Goal: Task Accomplishment & Management: Complete application form

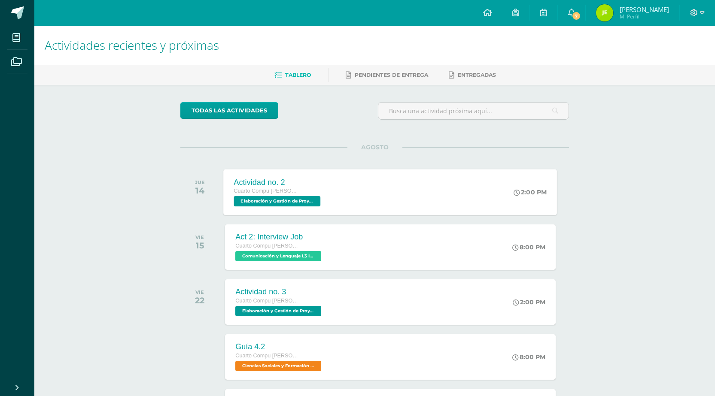
click at [279, 184] on div "Actividad no. 2" at bounding box center [278, 182] width 89 height 9
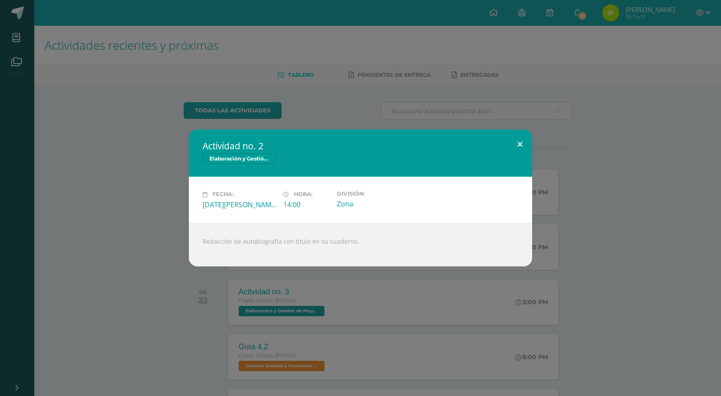
click at [526, 137] on button at bounding box center [520, 144] width 24 height 29
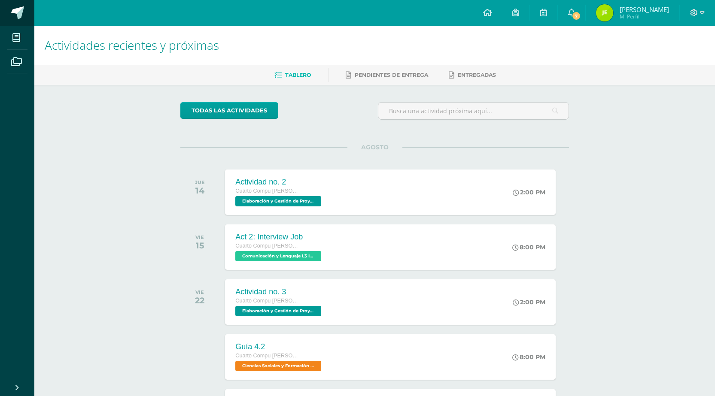
click at [17, 18] on span at bounding box center [17, 12] width 13 height 13
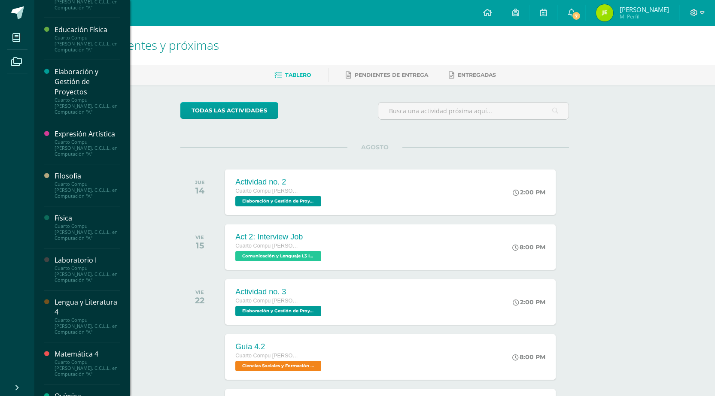
scroll to position [258, 0]
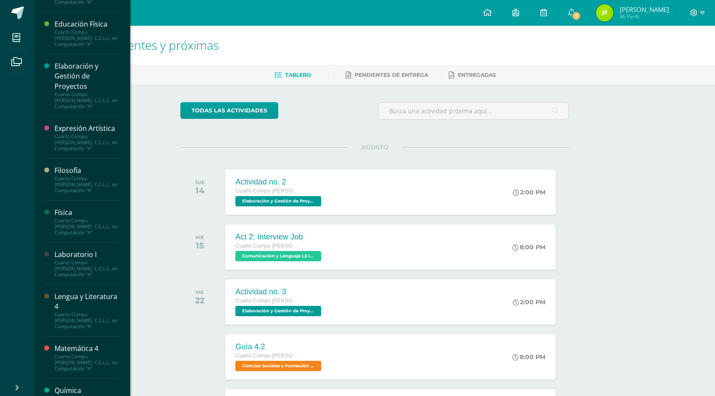
click at [100, 281] on div "Laboratorio I Cuarto Compu [PERSON_NAME]. C.C.L.L. en Computación "A"" at bounding box center [82, 264] width 76 height 42
click at [89, 261] on div "Cuarto Compu [PERSON_NAME]. C.C.L.L. en Computación "A"" at bounding box center [87, 269] width 65 height 18
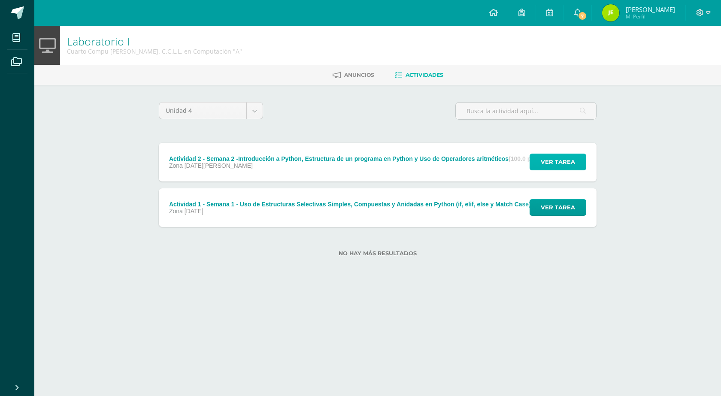
click at [554, 162] on span "Ver tarea" at bounding box center [558, 162] width 34 height 16
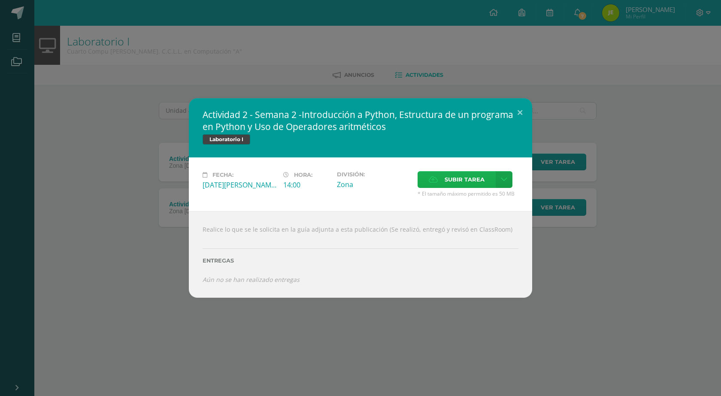
click at [442, 185] on label "Subir tarea" at bounding box center [457, 179] width 78 height 17
click at [0, 0] on input "Subir tarea" at bounding box center [0, 0] width 0 height 0
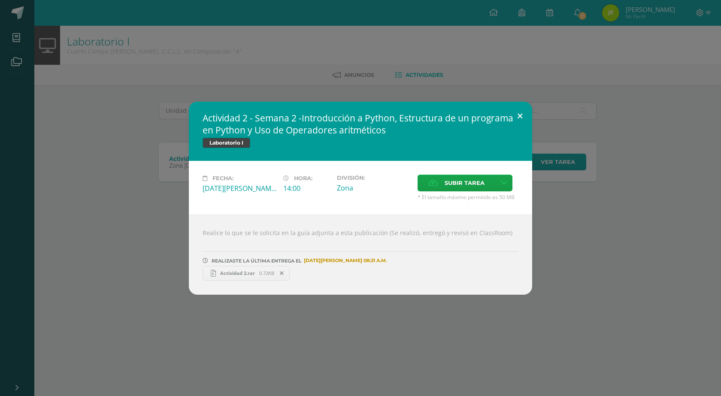
click at [522, 118] on button at bounding box center [520, 116] width 24 height 29
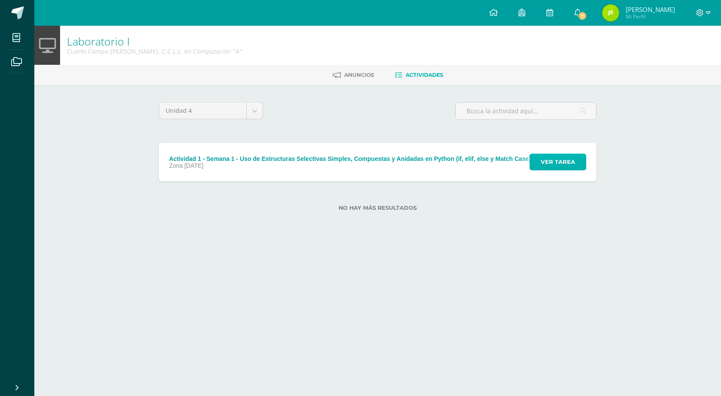
click at [546, 160] on span "Ver tarea" at bounding box center [558, 162] width 34 height 16
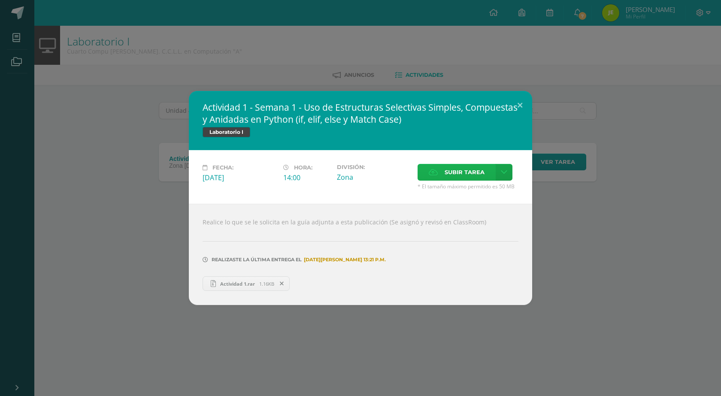
click at [473, 167] on span "Subir tarea" at bounding box center [465, 172] width 40 height 16
click at [0, 0] on input "Subir tarea" at bounding box center [0, 0] width 0 height 0
click at [516, 100] on button at bounding box center [520, 105] width 24 height 29
